Goal: Task Accomplishment & Management: Use online tool/utility

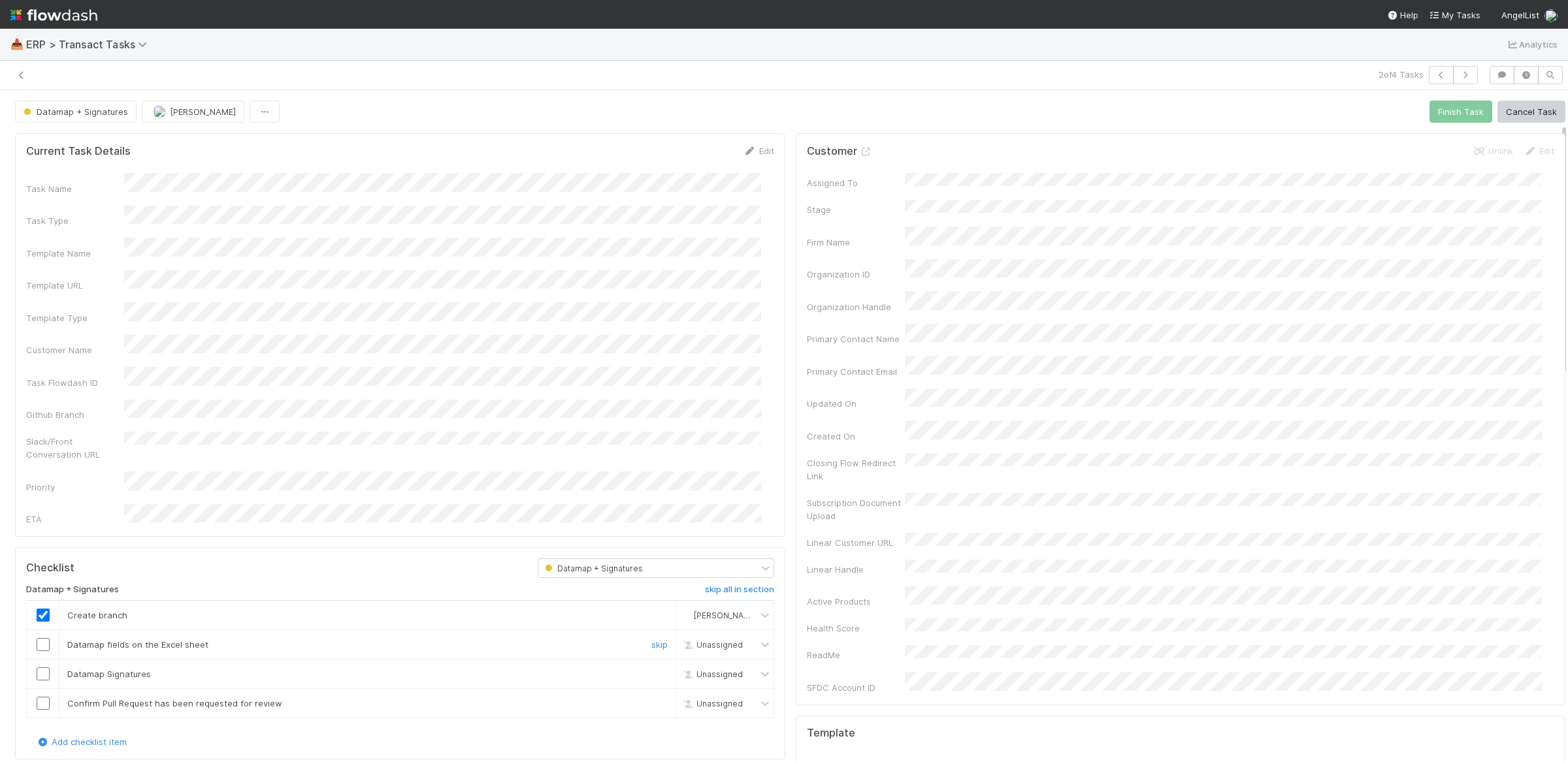
scroll to position [90, 0]
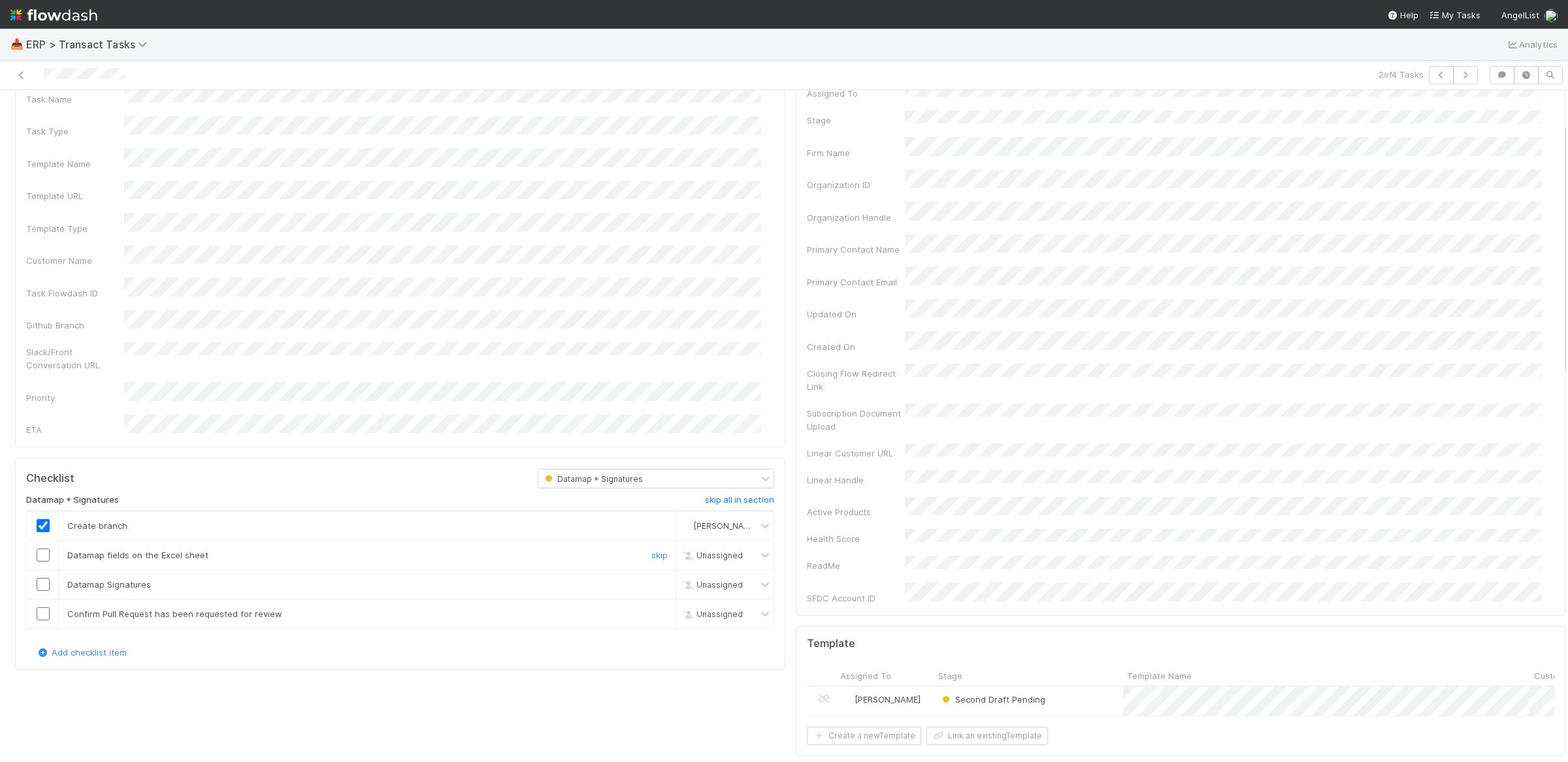
click at [53, 549] on div at bounding box center [42, 555] width 32 height 13
click at [47, 549] on input "checkbox" at bounding box center [42, 555] width 13 height 13
click at [41, 578] on input "checkbox" at bounding box center [42, 584] width 13 height 13
click at [43, 608] on input "checkbox" at bounding box center [42, 614] width 13 height 13
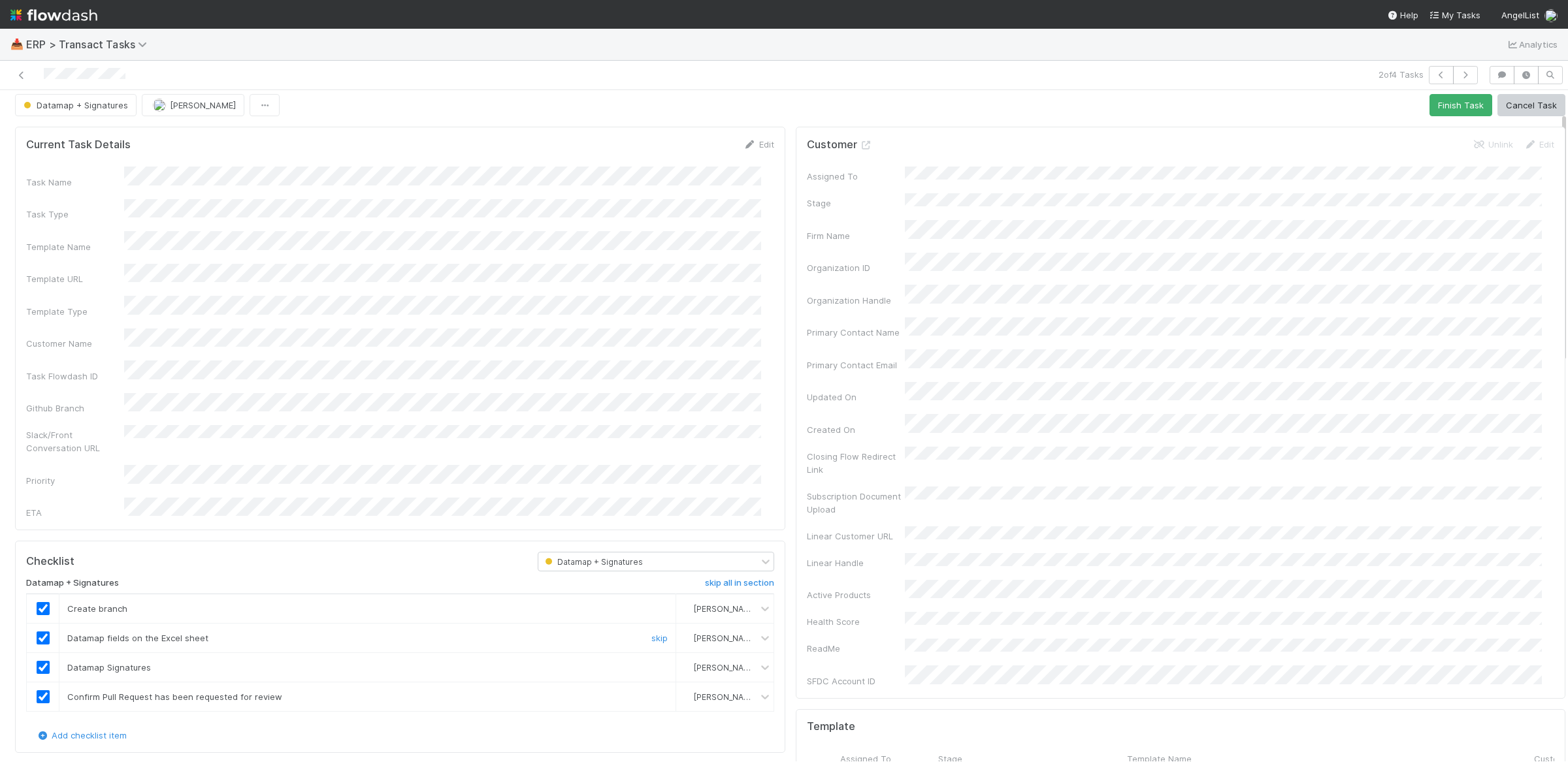
scroll to position [0, 0]
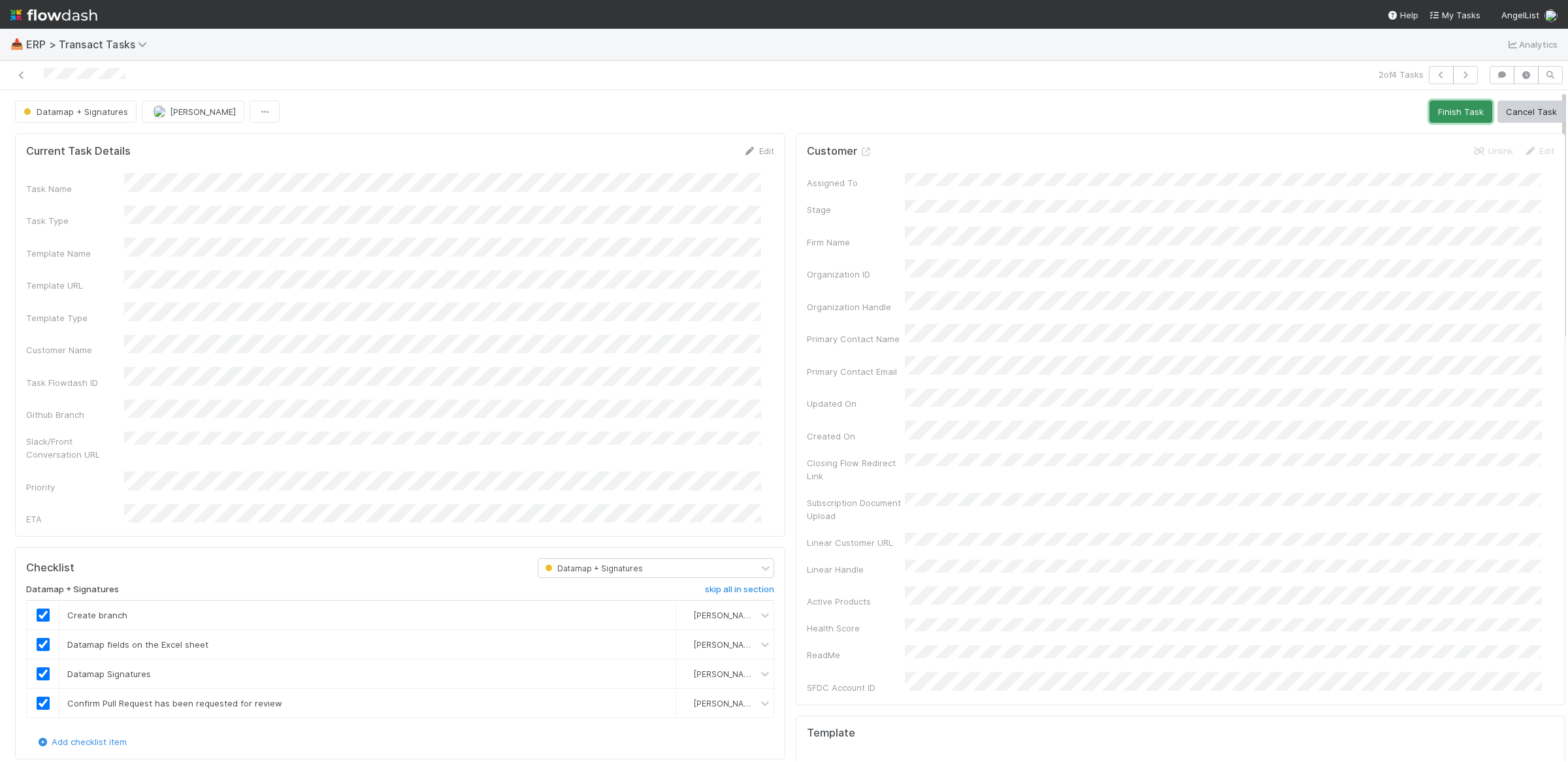
click at [1460, 116] on button "Finish Task" at bounding box center [1460, 112] width 63 height 23
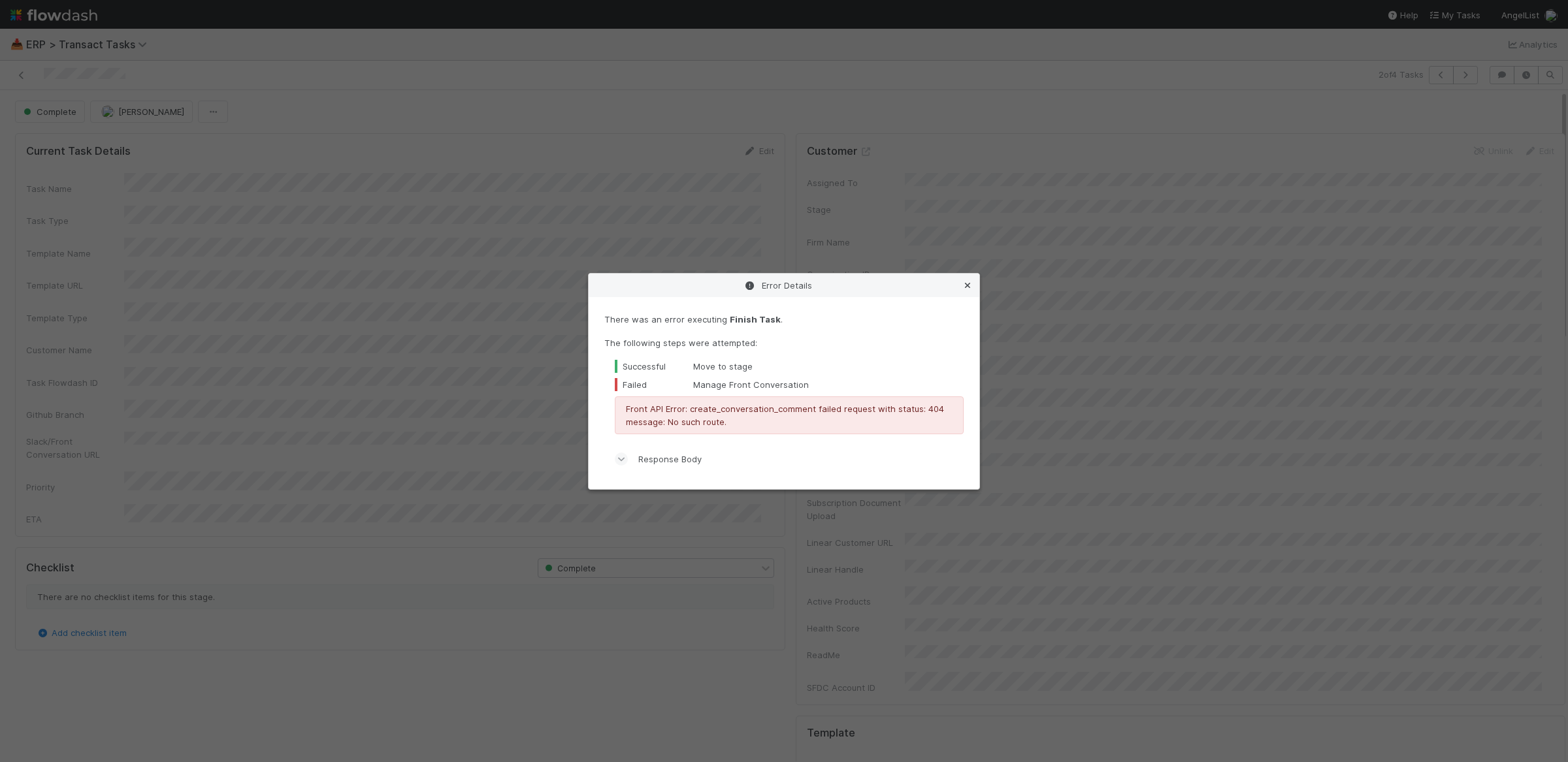
click at [964, 281] on icon at bounding box center [967, 285] width 13 height 9
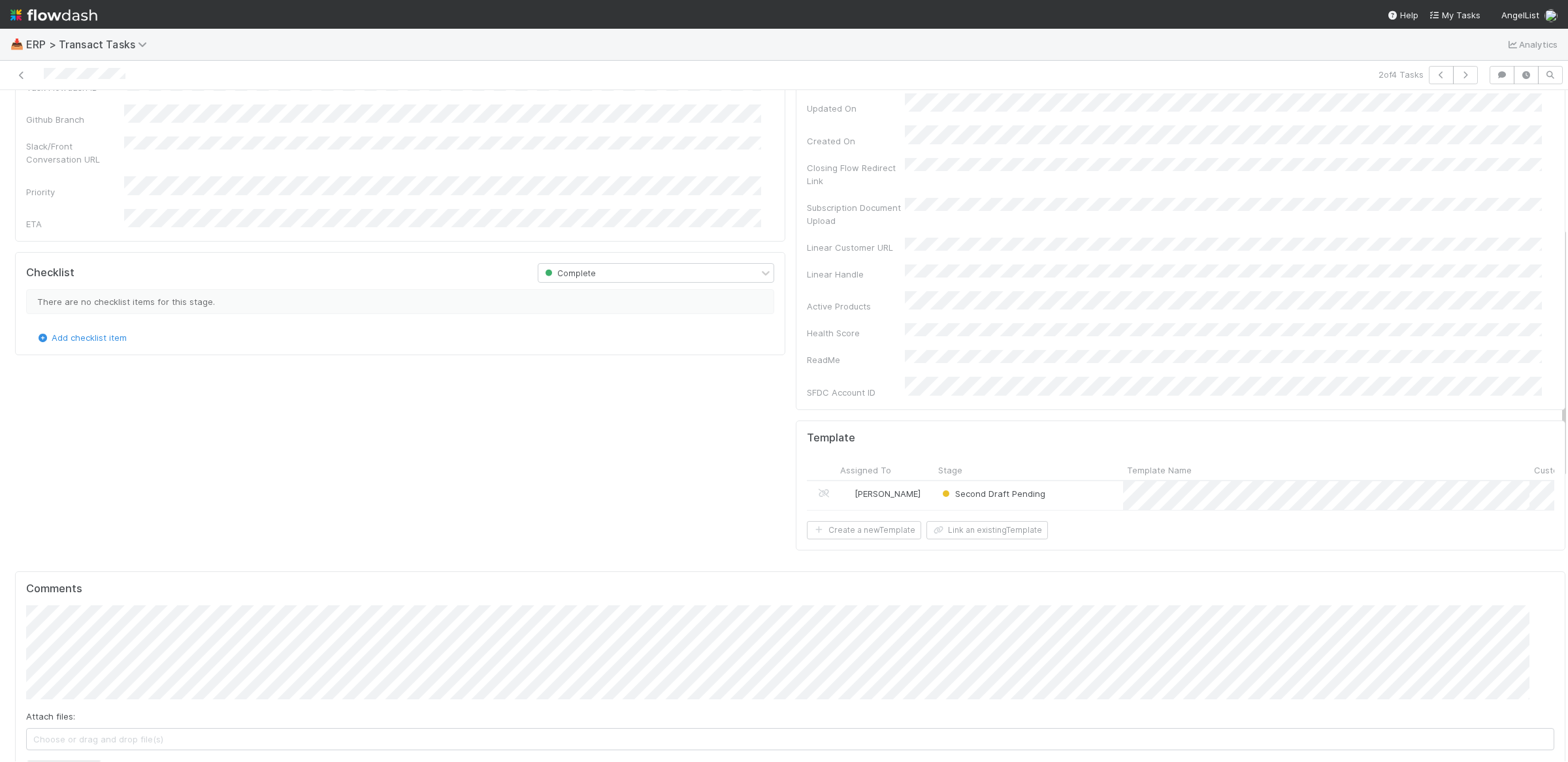
scroll to position [603, 0]
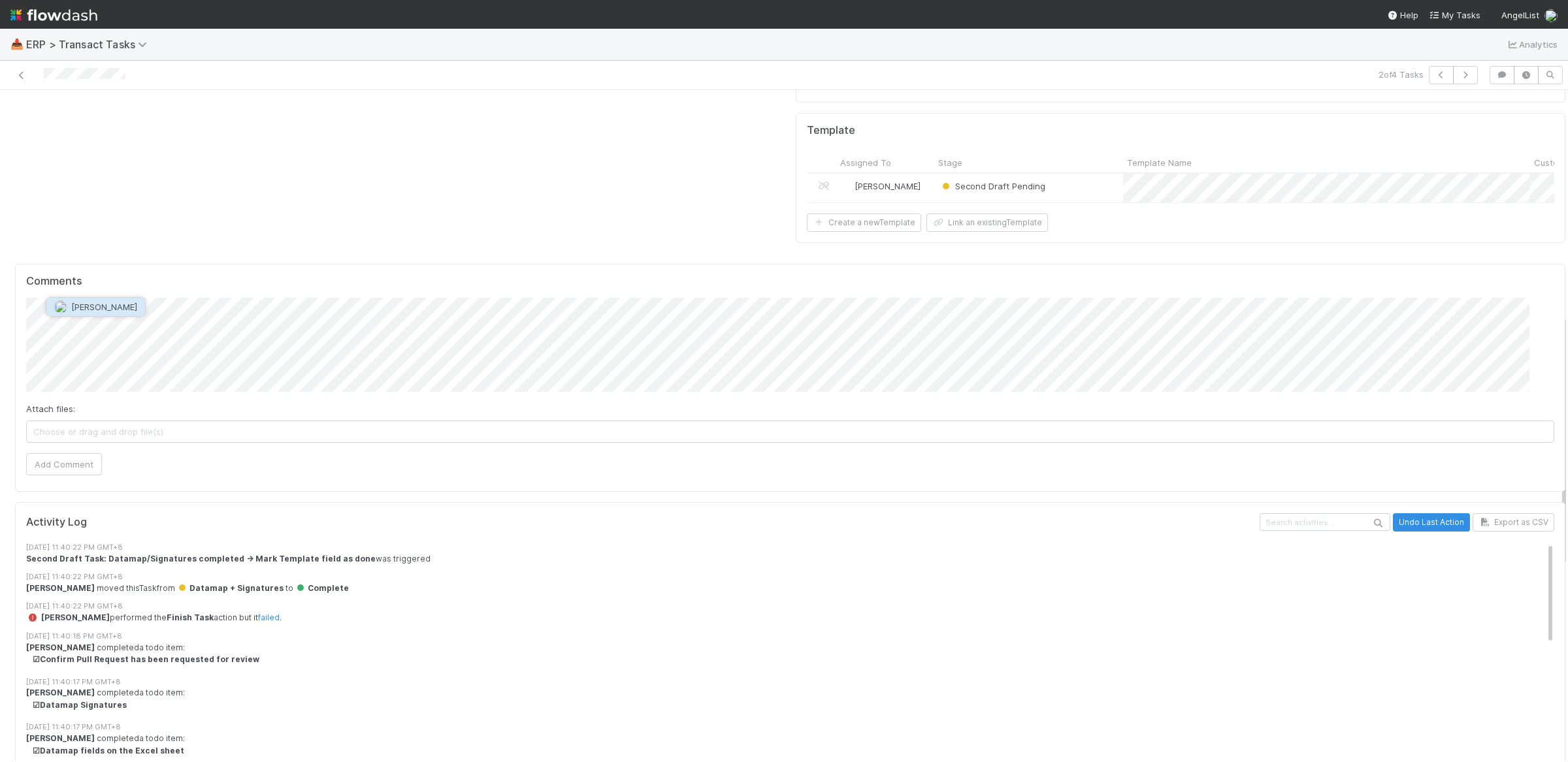
click at [110, 305] on span "[PERSON_NAME]" at bounding box center [104, 307] width 66 height 11
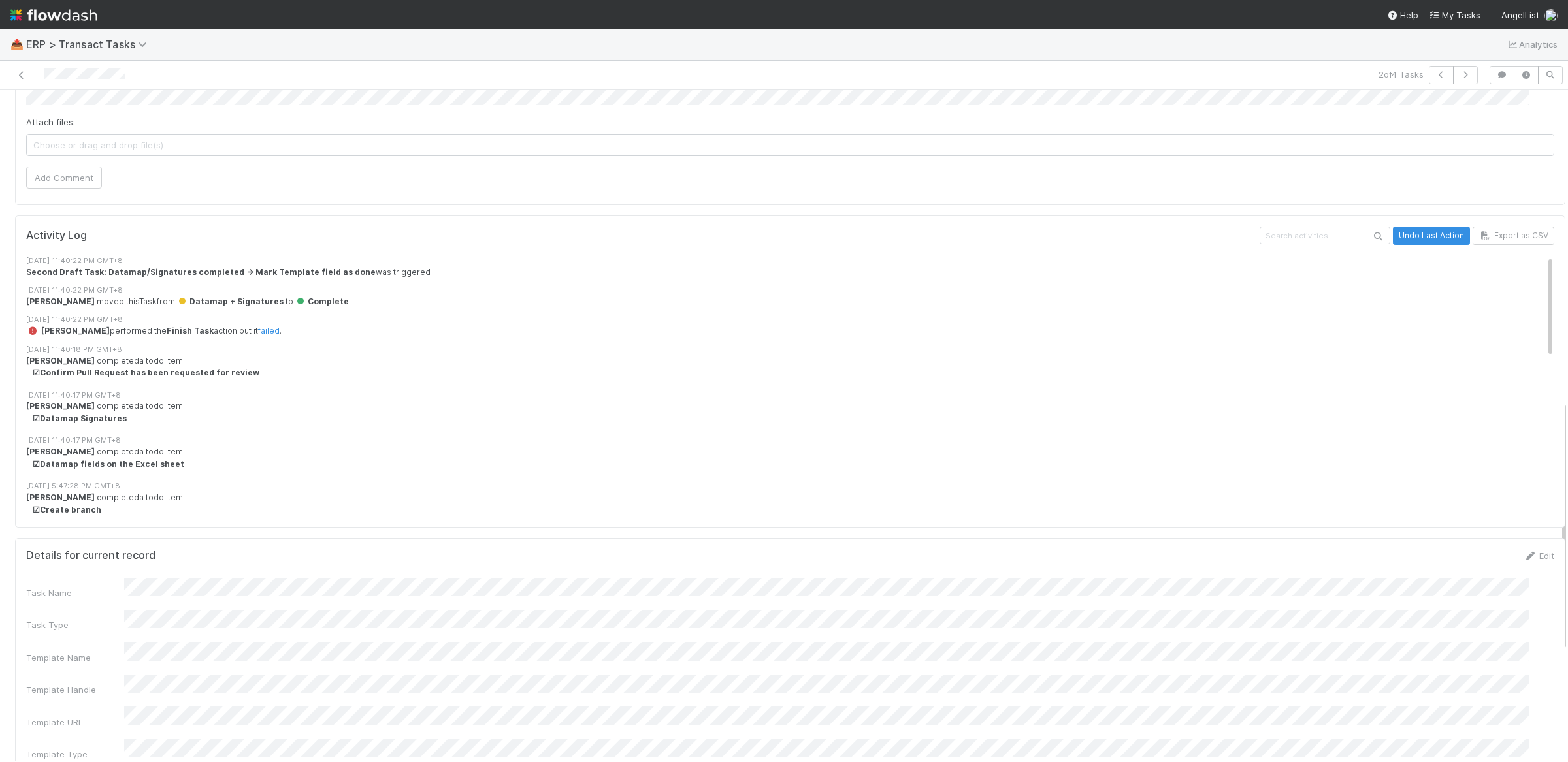
scroll to position [730, 0]
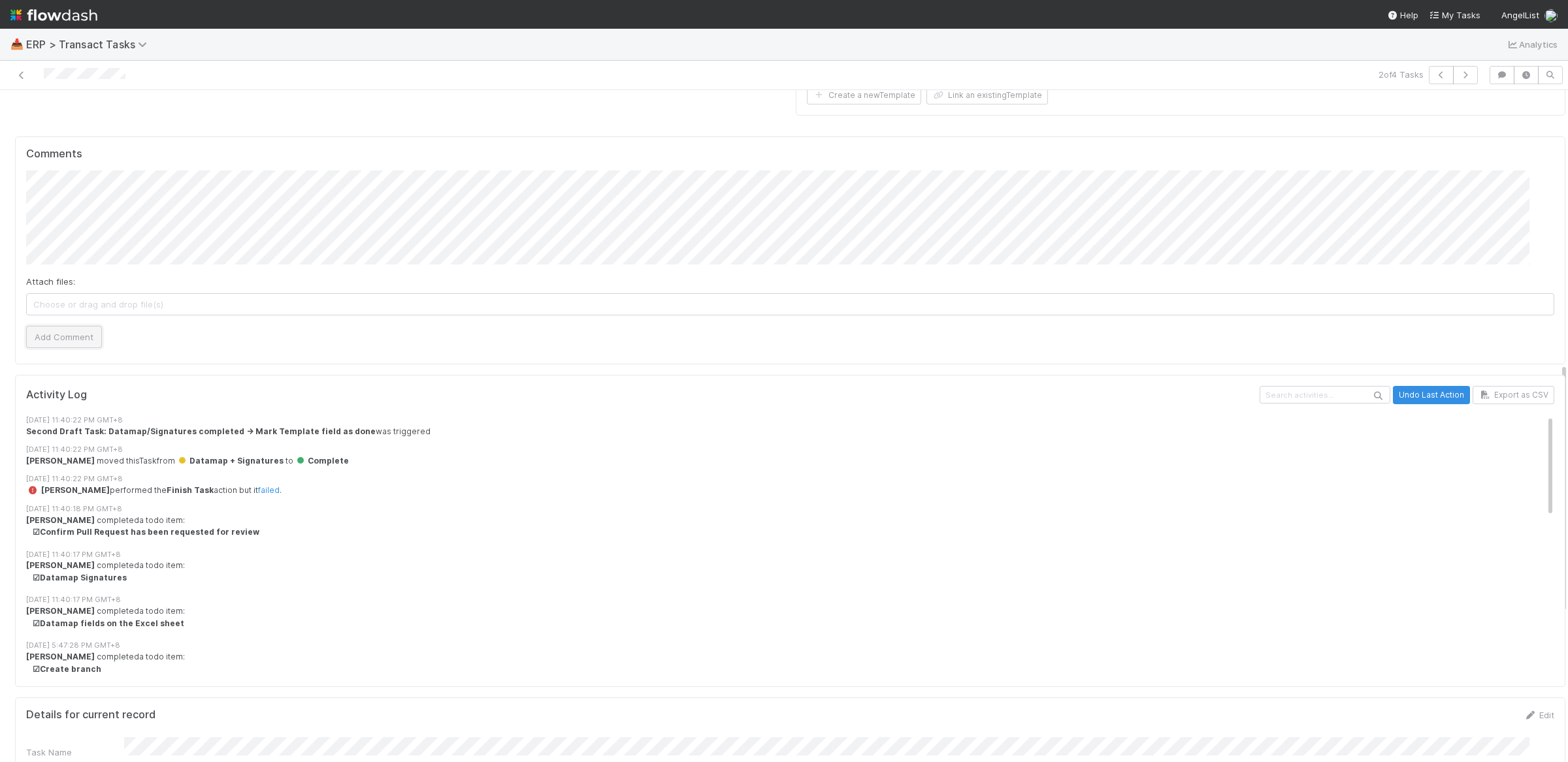
click at [58, 326] on button "Add Comment" at bounding box center [63, 337] width 76 height 23
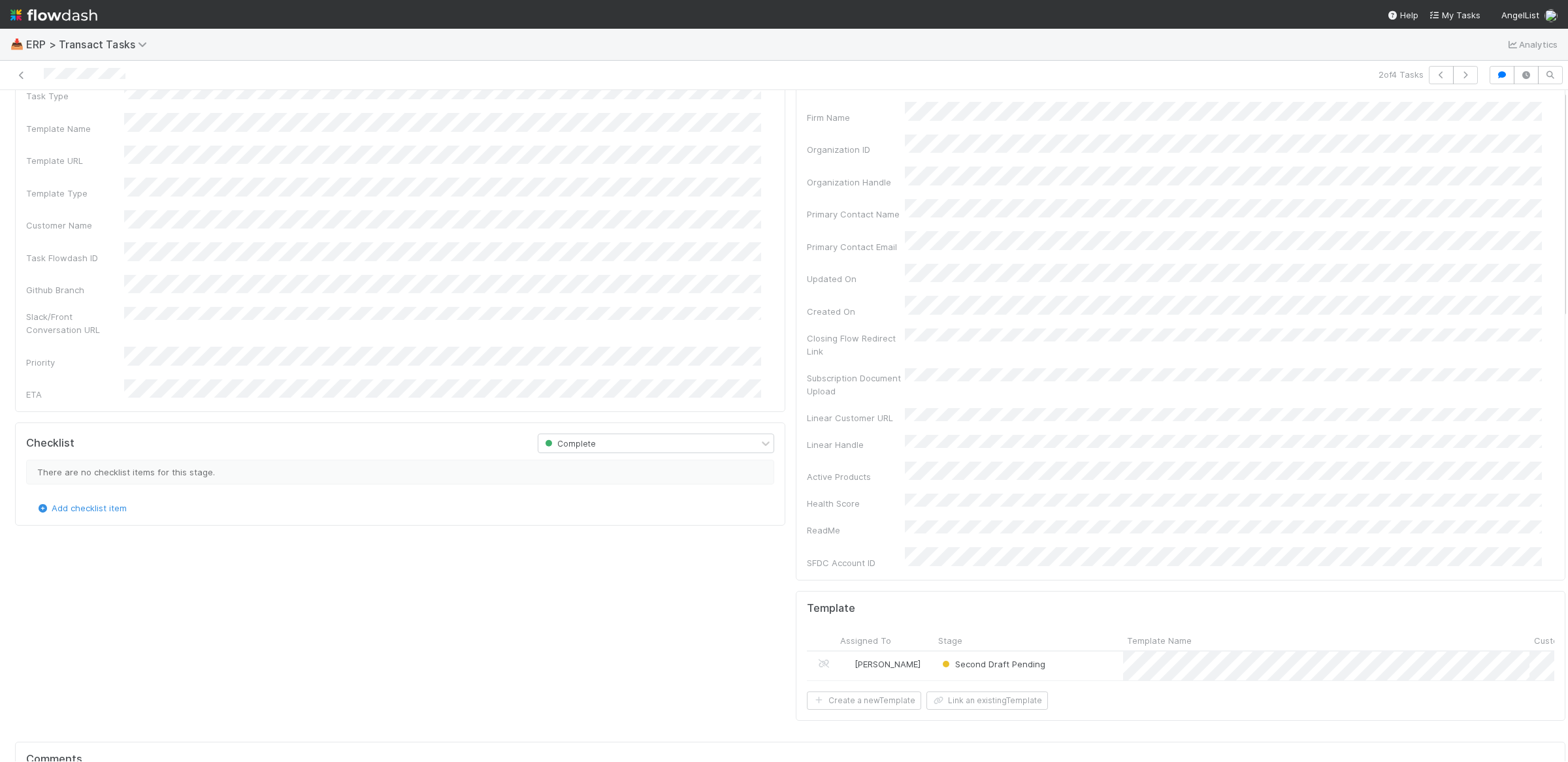
scroll to position [0, 0]
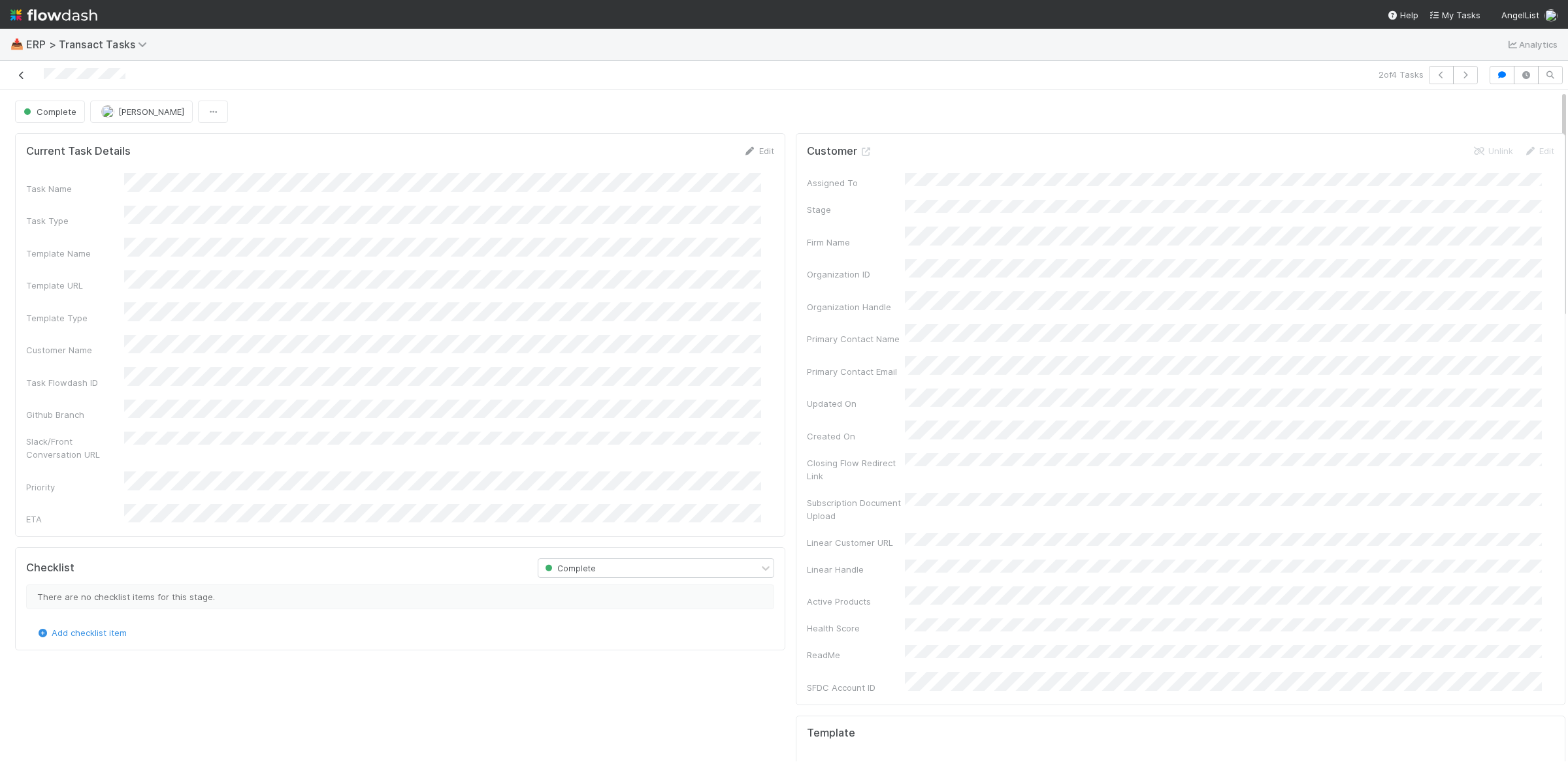
click at [21, 76] on icon at bounding box center [21, 75] width 13 height 9
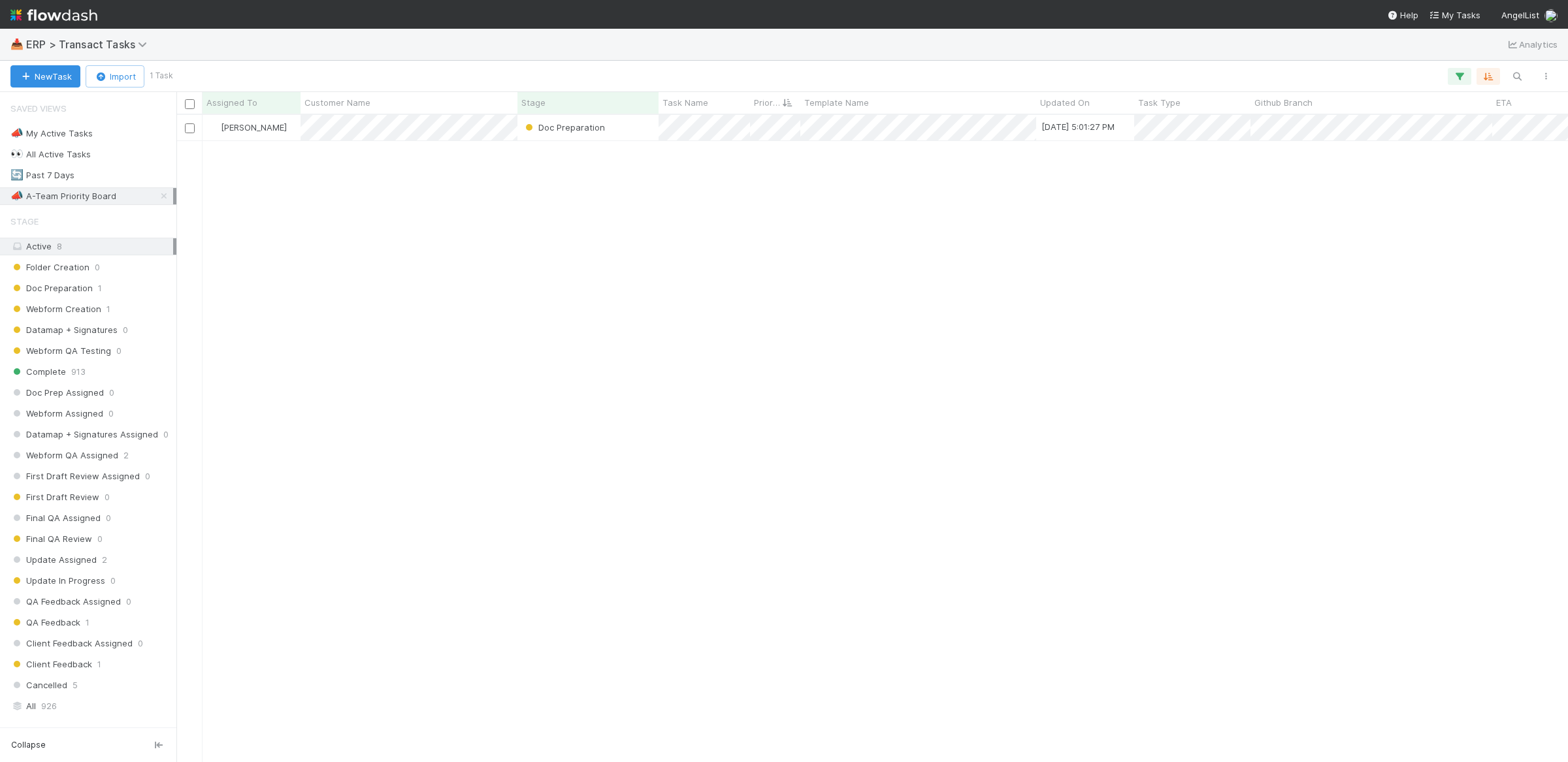
scroll to position [635, 1379]
